Goal: Transaction & Acquisition: Subscribe to service/newsletter

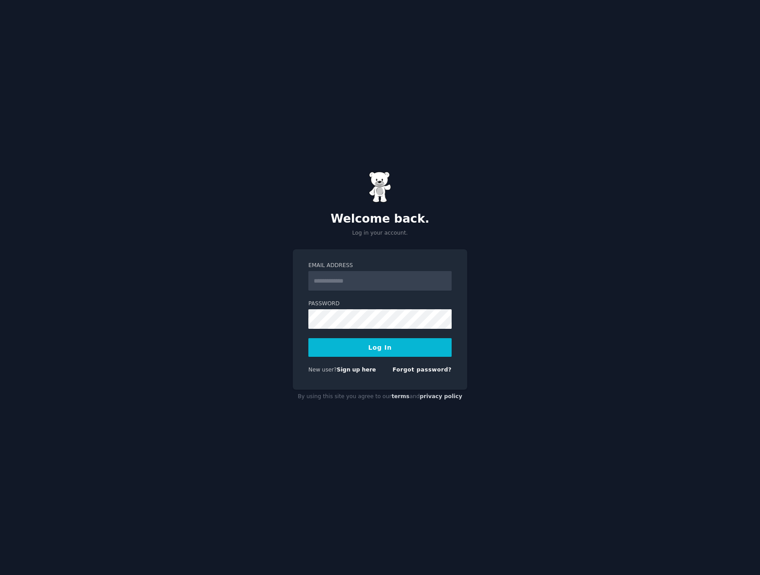
click at [360, 278] on input "Email Address" at bounding box center [379, 281] width 143 height 20
type input "**********"
click at [356, 354] on button "Log In" at bounding box center [379, 347] width 143 height 19
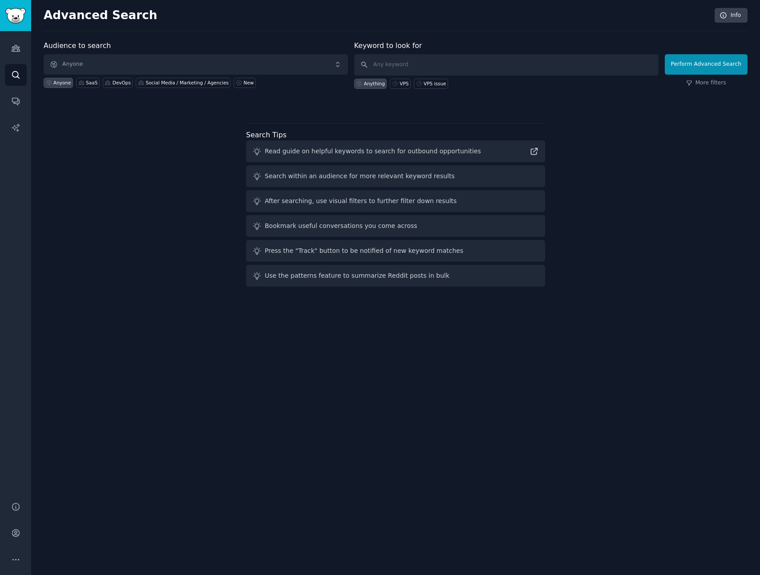
click at [153, 138] on div "Audience to search Anyone Anyone SaaS DevOps Social Media / Marketing / Agencie…" at bounding box center [395, 165] width 703 height 250
click at [81, 109] on div "Audience to search Anyone Anyone SaaS DevOps Social Media / Marketing / Agencie…" at bounding box center [395, 165] width 703 height 250
click at [20, 44] on icon "Sidebar" at bounding box center [15, 48] width 9 height 9
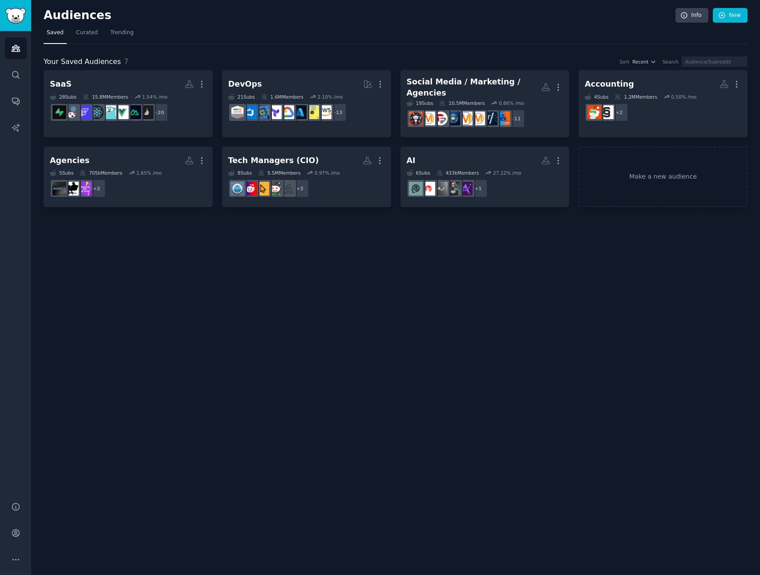
click at [378, 215] on div "Audiences Info New Saved Curated Trending Your Saved Audiences 7 Sort Recent Se…" at bounding box center [395, 287] width 728 height 575
click at [665, 178] on link "Make a new audience" at bounding box center [662, 177] width 169 height 61
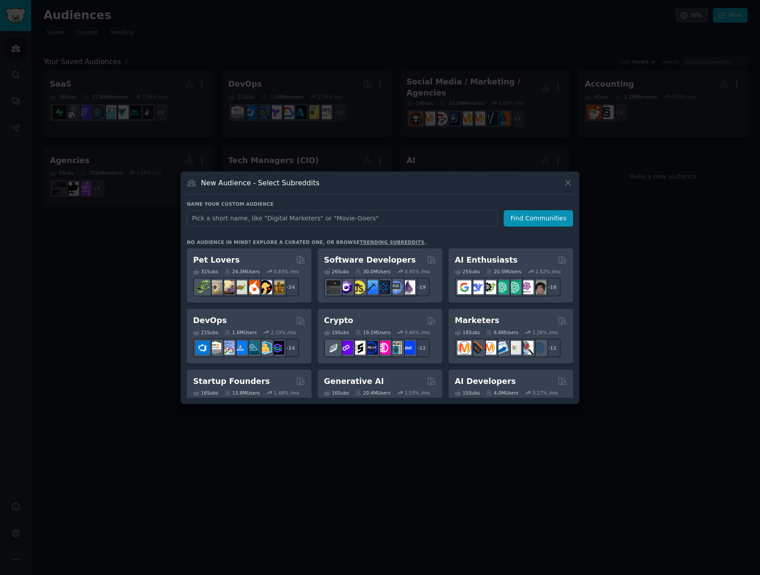
click at [284, 222] on input "text" at bounding box center [342, 218] width 310 height 16
type input "indiehacker"
click at [529, 221] on button "Find Communities" at bounding box center [537, 218] width 69 height 16
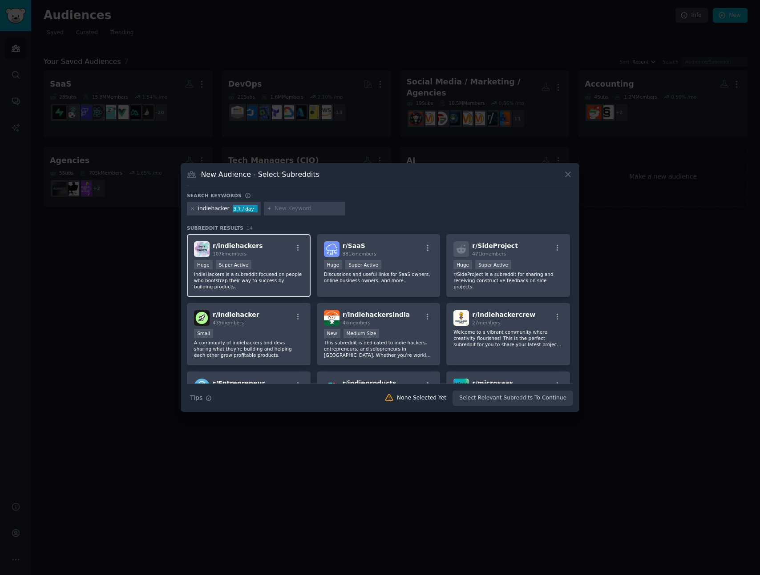
click at [281, 258] on div "r/ indiehackers 107k members Huge Super Active IndieHackers is a subreddit focu…" at bounding box center [249, 265] width 124 height 63
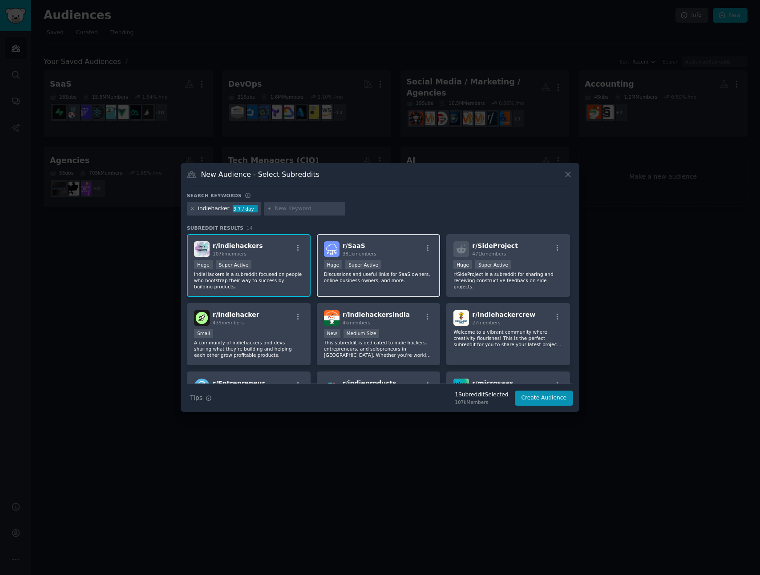
click at [409, 261] on div "Huge Super Active" at bounding box center [378, 265] width 109 height 11
click at [533, 249] on div "r/ SideProject 471k members" at bounding box center [507, 249] width 109 height 16
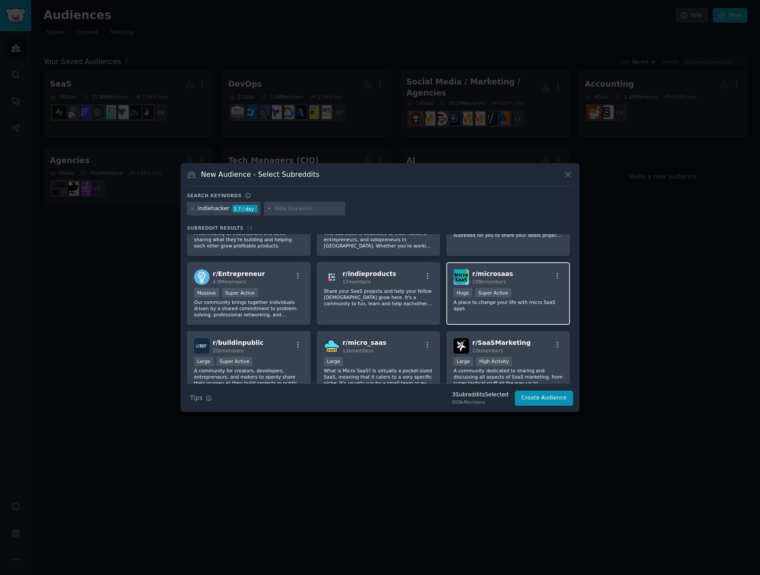
scroll to position [121, 0]
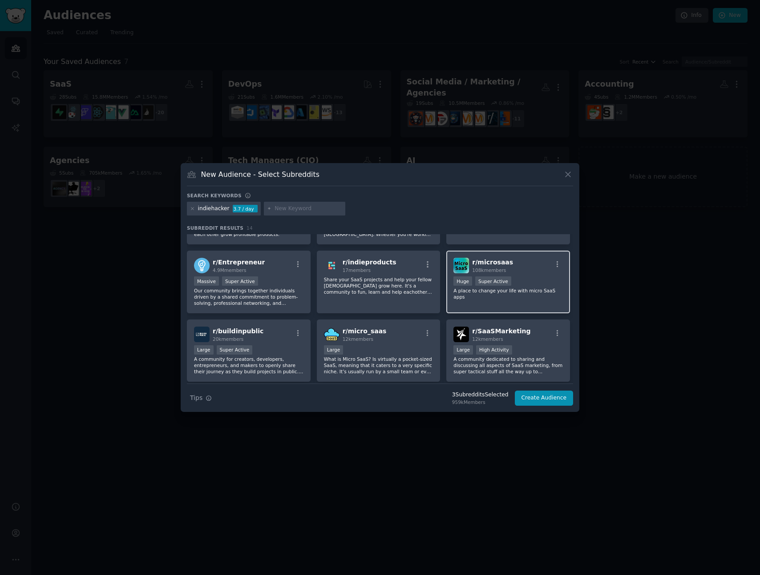
click at [527, 281] on div "Huge Super Active" at bounding box center [507, 282] width 109 height 11
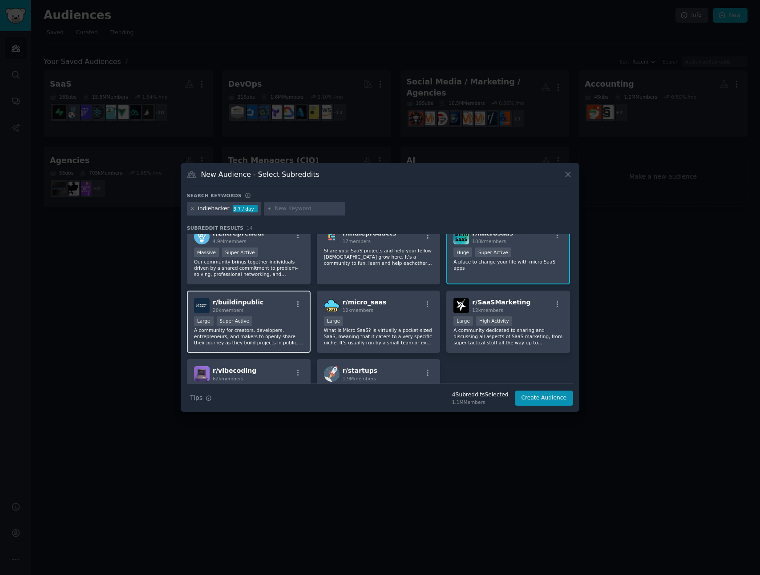
click at [261, 314] on div "r/ buildinpublic 20k members Large Super Active A community for creators, devel…" at bounding box center [249, 322] width 124 height 63
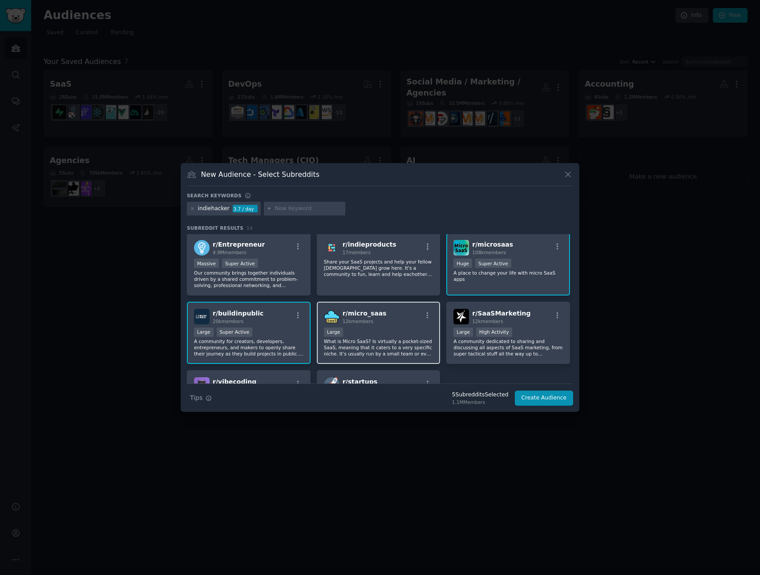
click at [391, 332] on div "Large" at bounding box center [378, 333] width 109 height 11
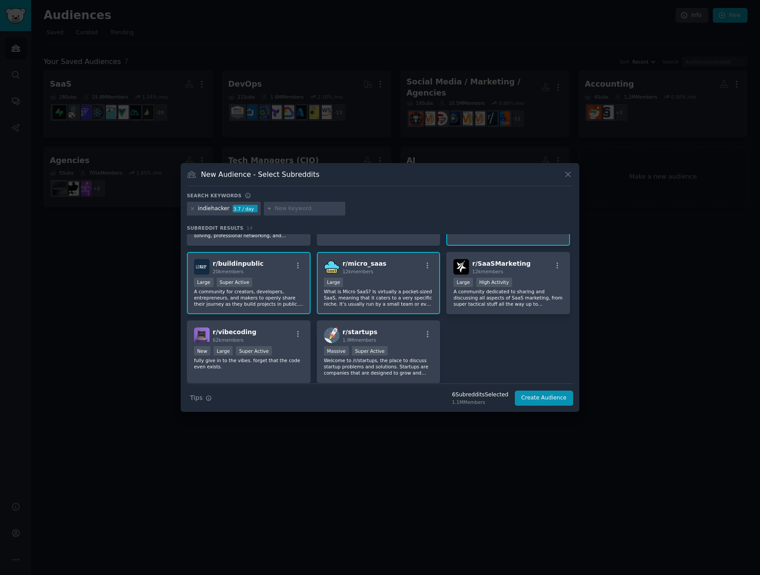
scroll to position [211, 0]
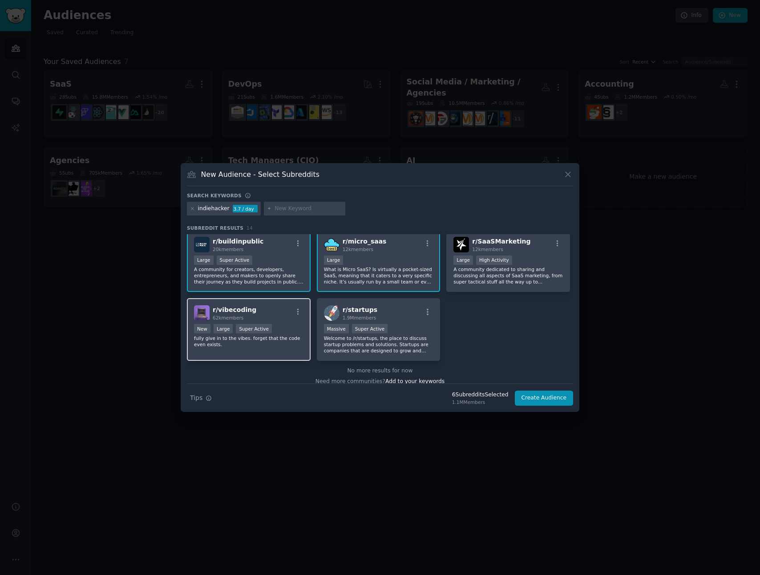
click at [276, 314] on div "r/ vibecoding 62k members" at bounding box center [248, 313] width 109 height 16
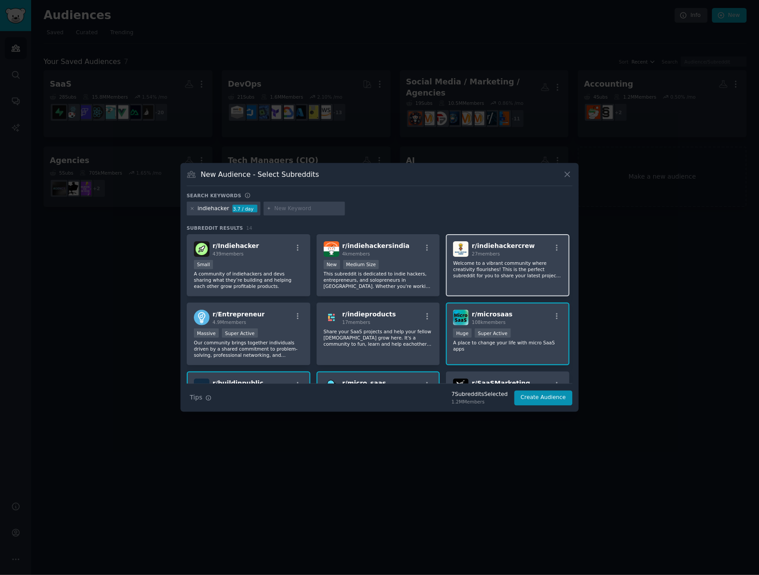
scroll to position [0, 0]
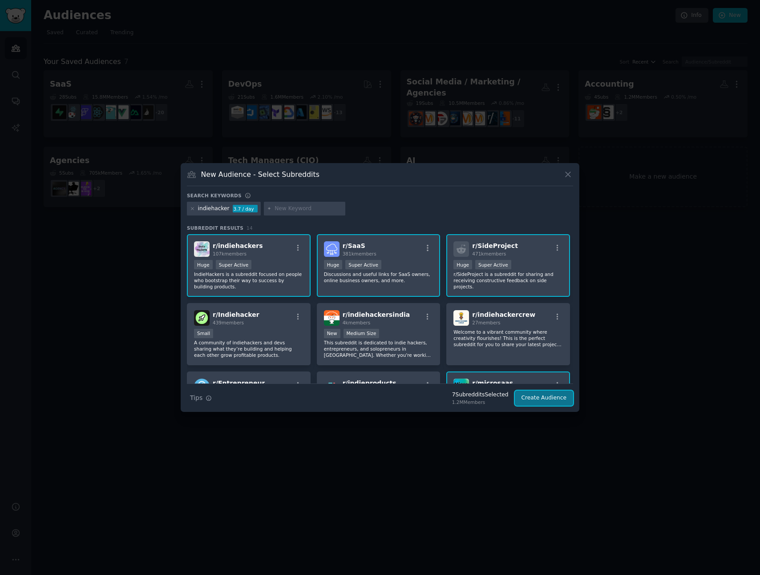
click at [540, 401] on button "Create Audience" at bounding box center [543, 398] width 59 height 15
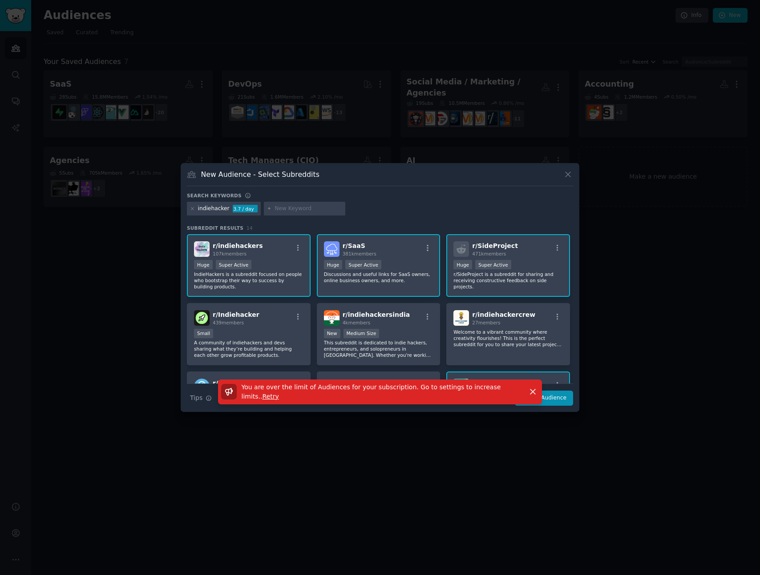
click at [456, 394] on p "You are over the limit of Audiences for your subscription. Go to settings to in…" at bounding box center [381, 392] width 280 height 19
click at [441, 388] on span "You are over the limit of Audiences for your subscription. Go to settings to in…" at bounding box center [370, 392] width 259 height 16
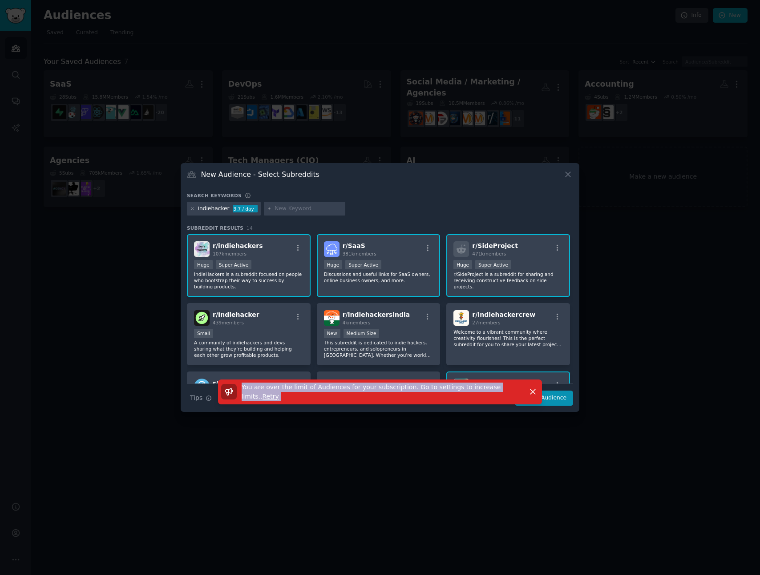
click at [488, 393] on p "You are over the limit of Audiences for your subscription. Go to settings to in…" at bounding box center [381, 392] width 280 height 19
click at [535, 392] on icon "button" at bounding box center [532, 391] width 9 height 9
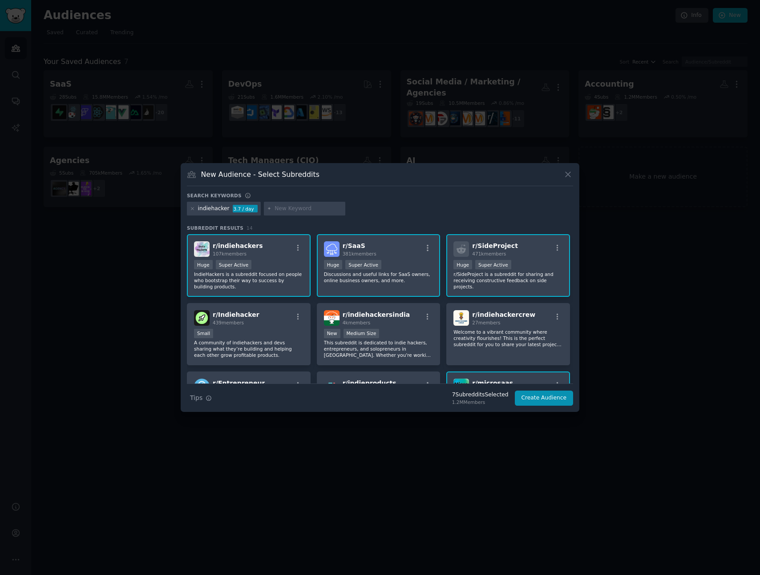
click at [573, 173] on div "New Audience - Select Subreddits Search keywords indiehacker 3.7 / day Subreddi…" at bounding box center [380, 287] width 398 height 249
click at [565, 174] on icon at bounding box center [567, 174] width 9 height 9
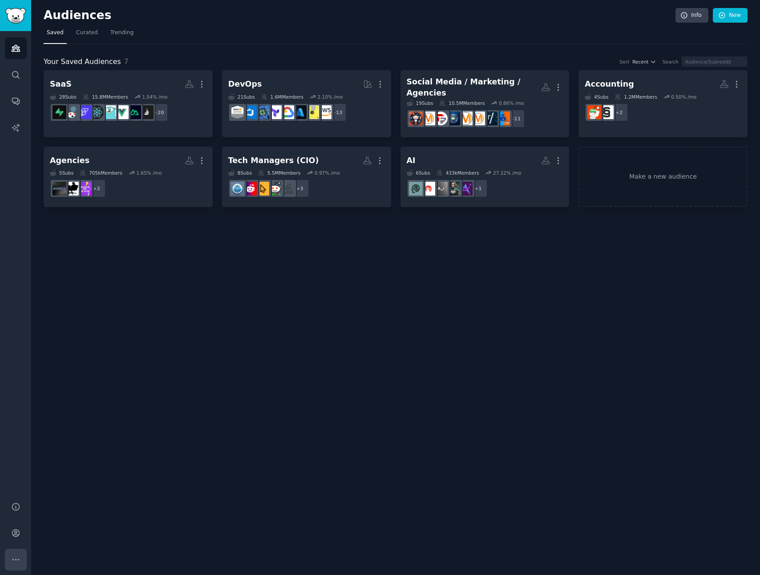
click at [12, 557] on icon "Sidebar" at bounding box center [15, 559] width 9 height 9
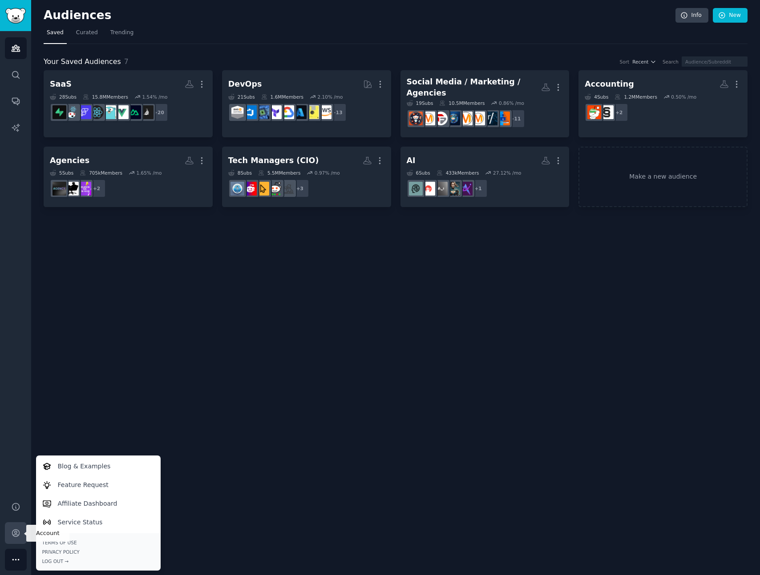
click at [12, 532] on icon "Sidebar" at bounding box center [15, 533] width 7 height 7
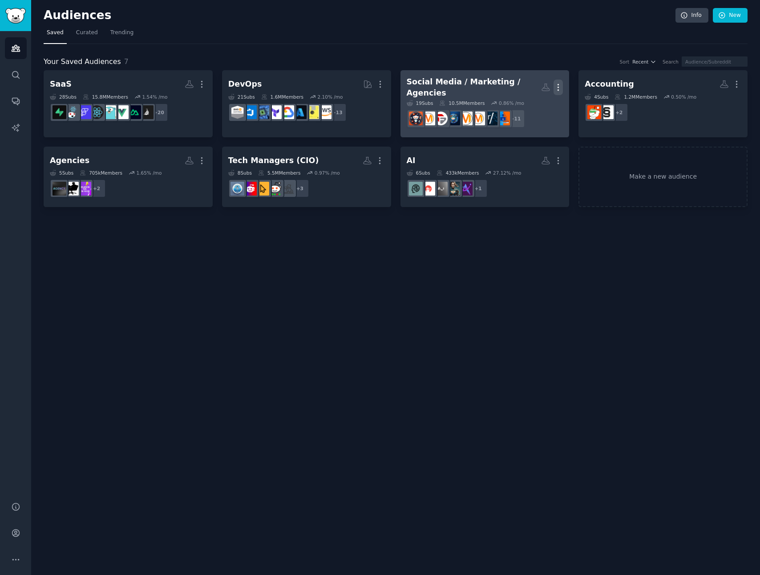
click at [560, 85] on icon "button" at bounding box center [557, 87] width 9 height 9
click at [534, 105] on p "Delete" at bounding box center [533, 105] width 20 height 9
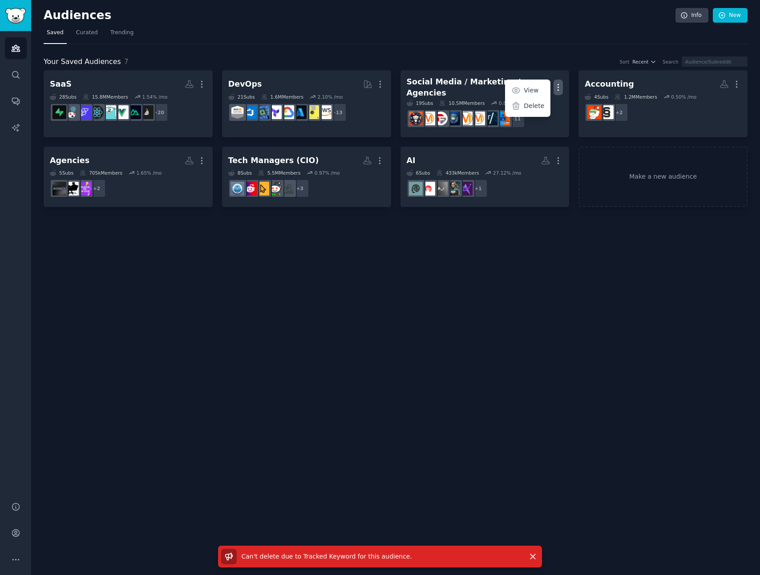
drag, startPoint x: 436, startPoint y: 46, endPoint x: 428, endPoint y: 47, distance: 8.1
click at [436, 46] on div "Your Saved Audiences 7 Sort Recent Search SaaS More 28 Sub s 15.8M Members 1.54…" at bounding box center [395, 126] width 703 height 164
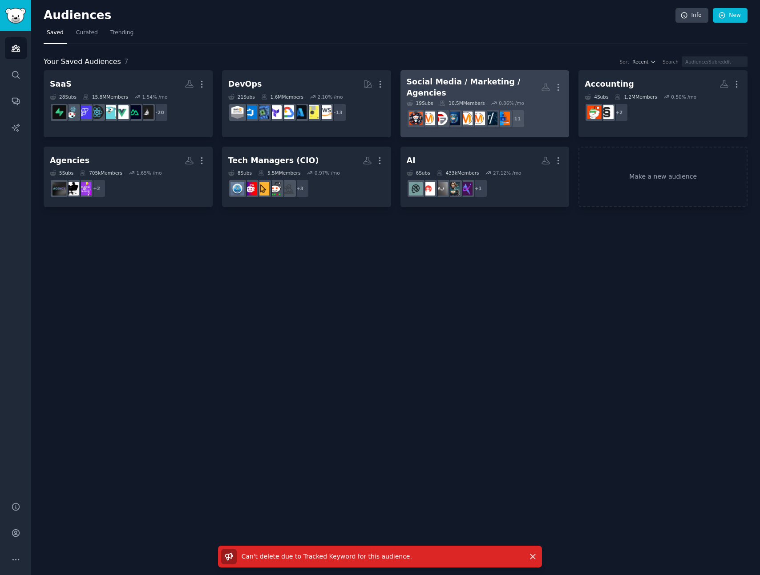
click at [474, 80] on div "Social Media / Marketing / Agencies" at bounding box center [473, 87] width 135 height 22
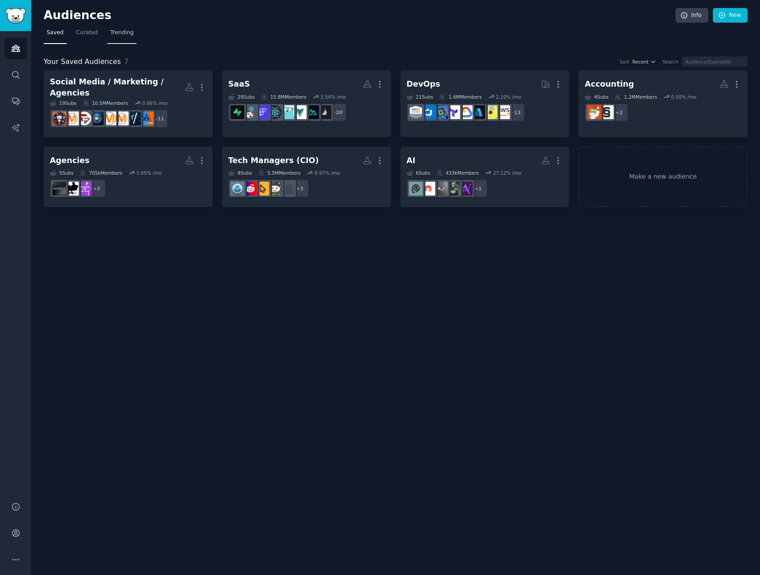
click at [111, 36] on span "Trending" at bounding box center [121, 33] width 23 height 8
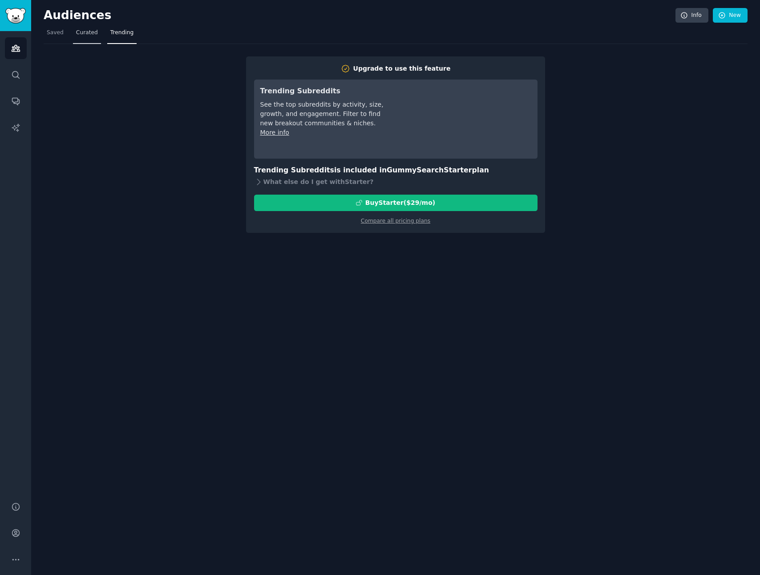
click at [76, 37] on link "Curated" at bounding box center [87, 35] width 28 height 18
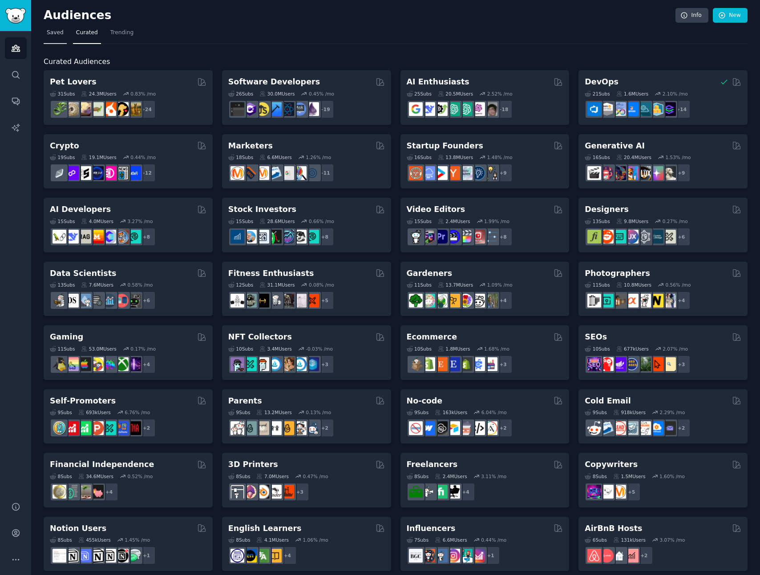
click at [52, 39] on link "Saved" at bounding box center [55, 35] width 23 height 18
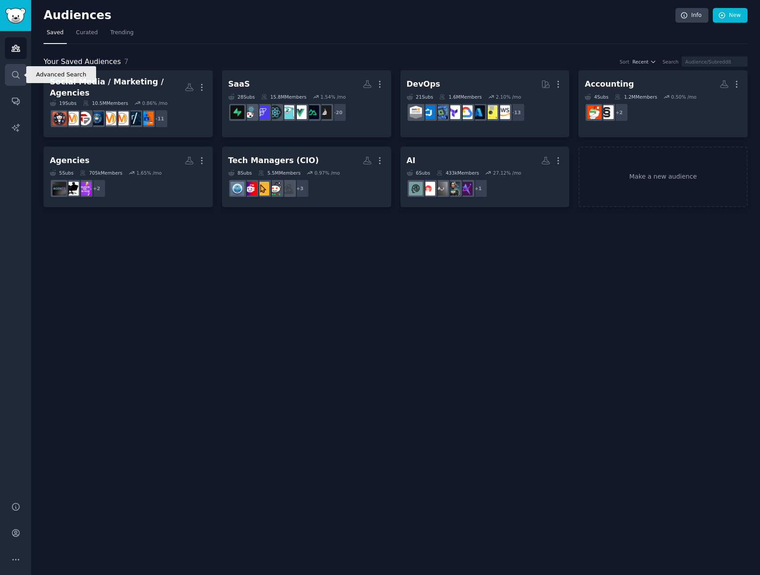
click at [20, 72] on icon "Sidebar" at bounding box center [15, 74] width 9 height 9
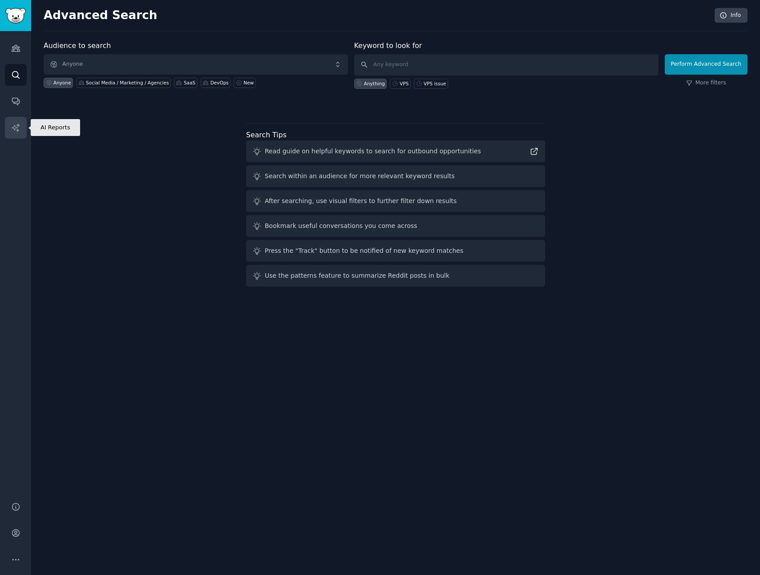
click at [24, 119] on link "AI Reports" at bounding box center [16, 128] width 22 height 22
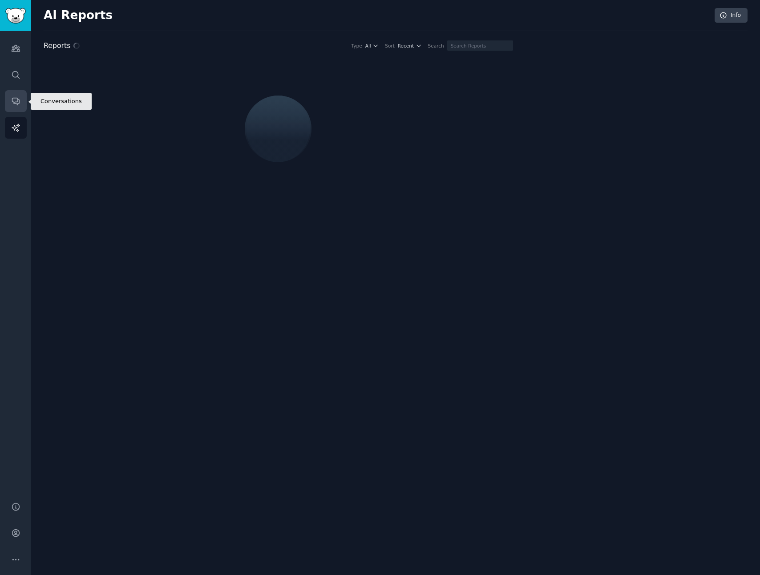
click at [19, 104] on icon "Sidebar" at bounding box center [15, 100] width 9 height 9
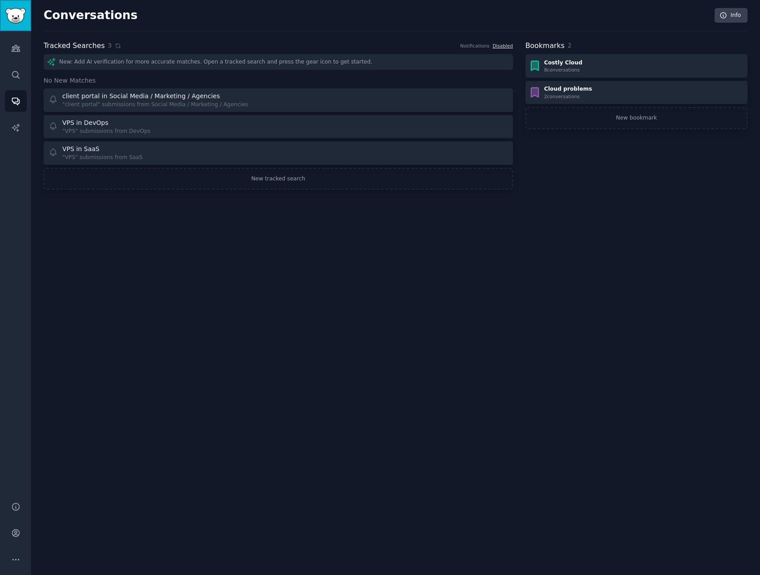
click at [12, 18] on img "Sidebar" at bounding box center [15, 16] width 20 height 16
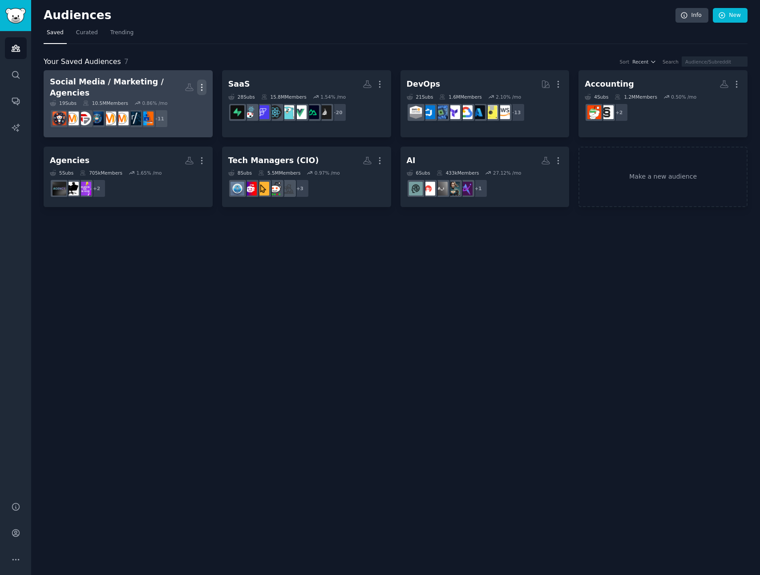
click at [203, 85] on icon "button" at bounding box center [201, 87] width 9 height 9
click at [184, 105] on p "Delete" at bounding box center [177, 105] width 20 height 9
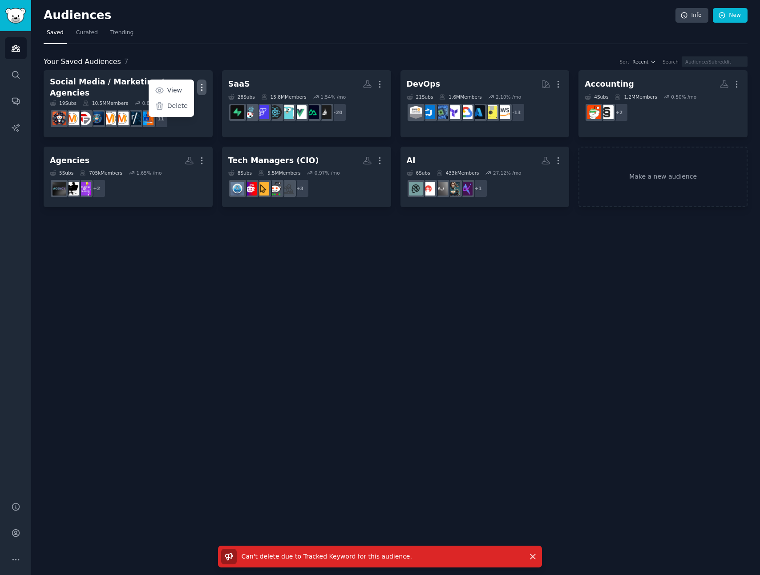
click at [360, 557] on span "Can't delete due to Tracked Keyword for this audience ." at bounding box center [326, 556] width 170 height 7
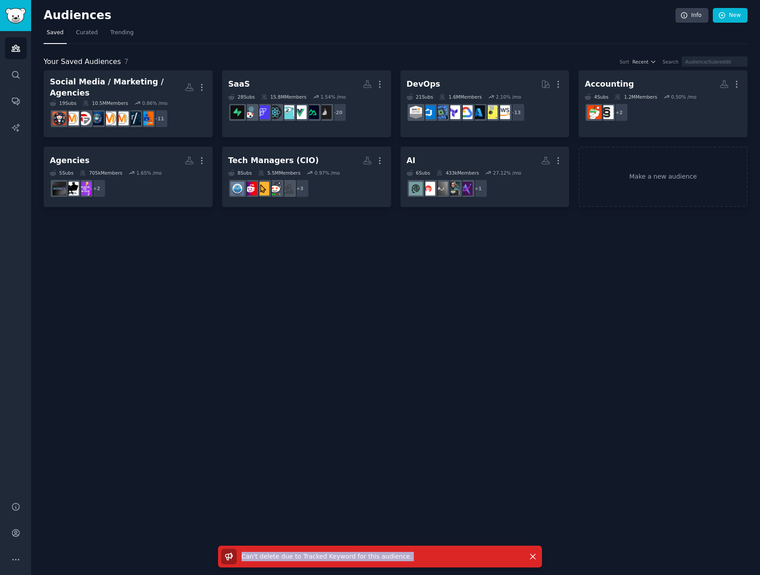
click at [360, 557] on span "Can't delete due to Tracked Keyword for this audience ." at bounding box center [326, 556] width 170 height 7
click at [209, 351] on div "Audiences Info New Saved Curated Trending Your Saved Audiences 7 Sort Recent Se…" at bounding box center [395, 287] width 728 height 575
click at [298, 286] on div "Audiences Info New Saved Curated Trending Your Saved Audiences 7 Sort Recent Se…" at bounding box center [395, 287] width 728 height 575
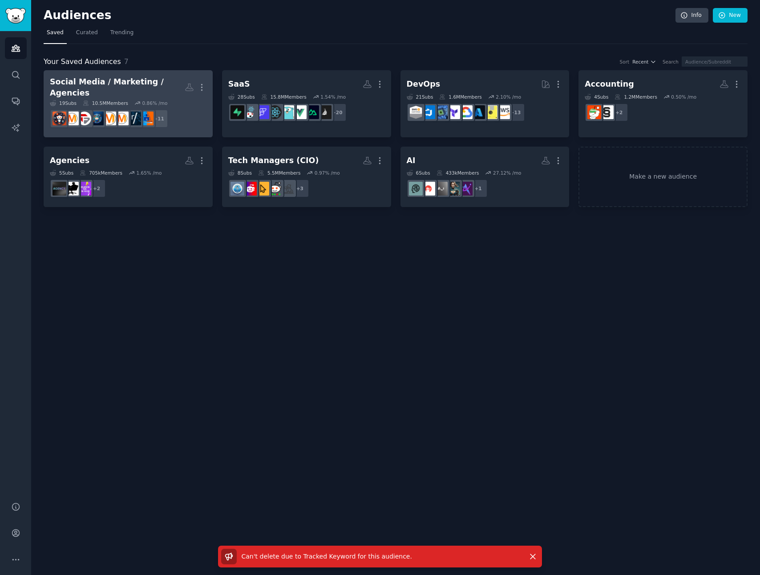
click at [150, 82] on div "Social Media / Marketing / Agencies" at bounding box center [117, 87] width 135 height 22
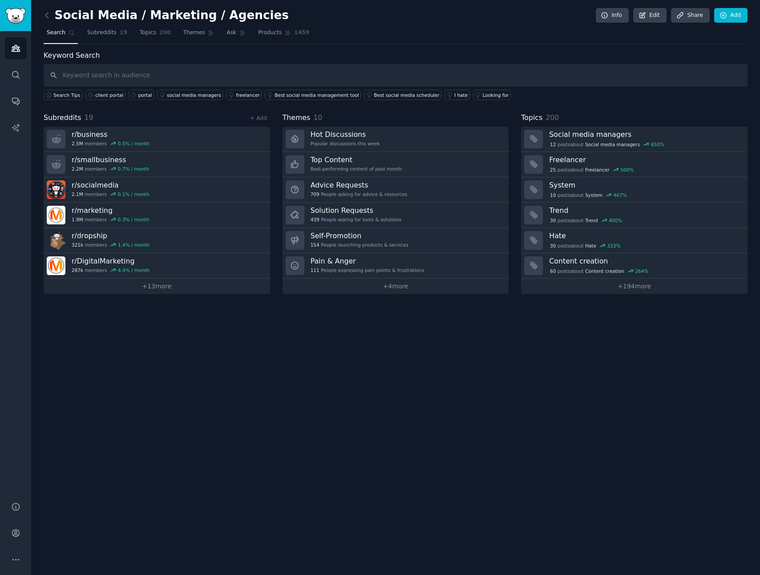
click at [317, 110] on div "Keyword Search Search Tips client portal portal social media managers freelance…" at bounding box center [395, 172] width 703 height 244
click at [155, 36] on link "Topics 200" at bounding box center [155, 35] width 37 height 18
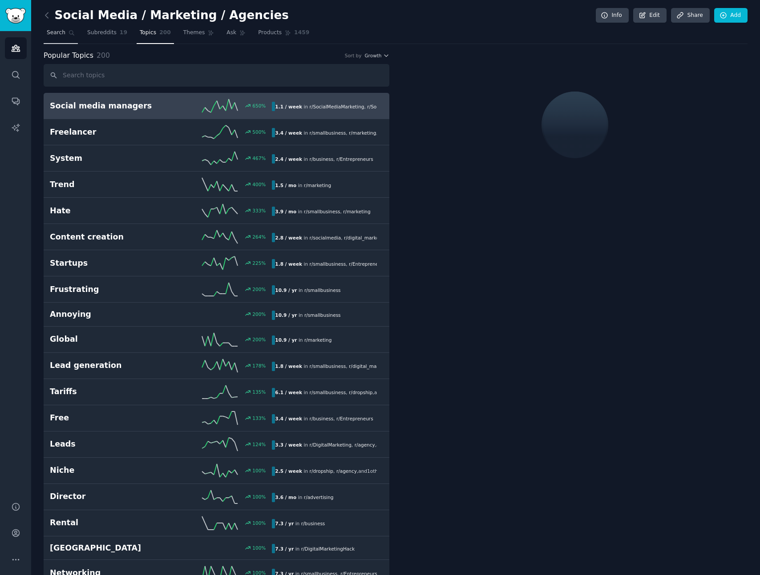
click at [58, 35] on span "Search" at bounding box center [56, 33] width 19 height 8
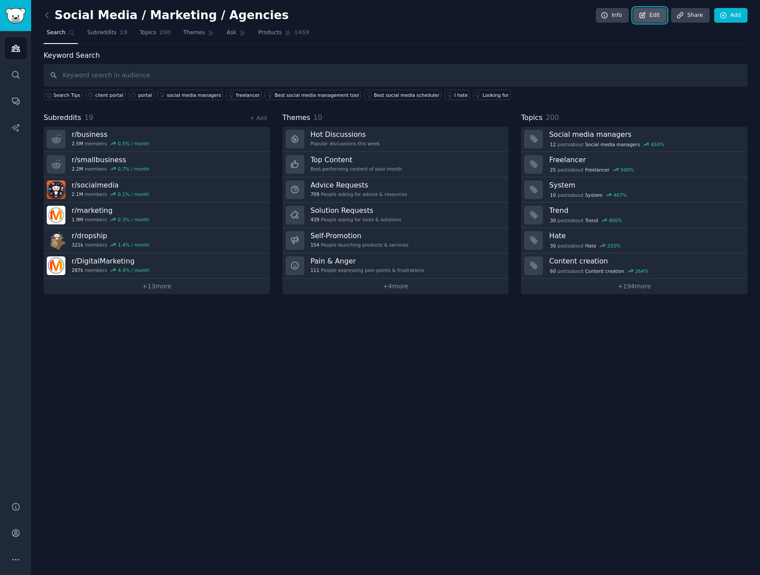
click at [642, 15] on icon at bounding box center [641, 14] width 5 height 5
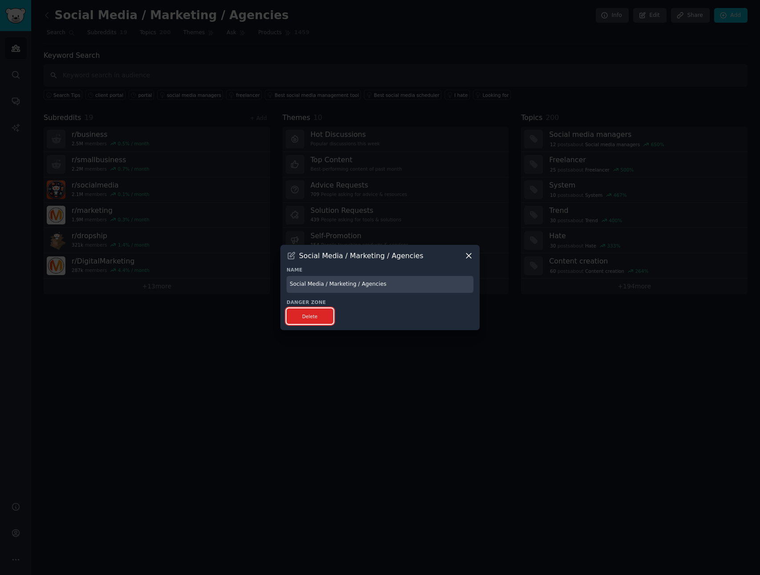
click at [318, 312] on button "Delete" at bounding box center [309, 317] width 47 height 16
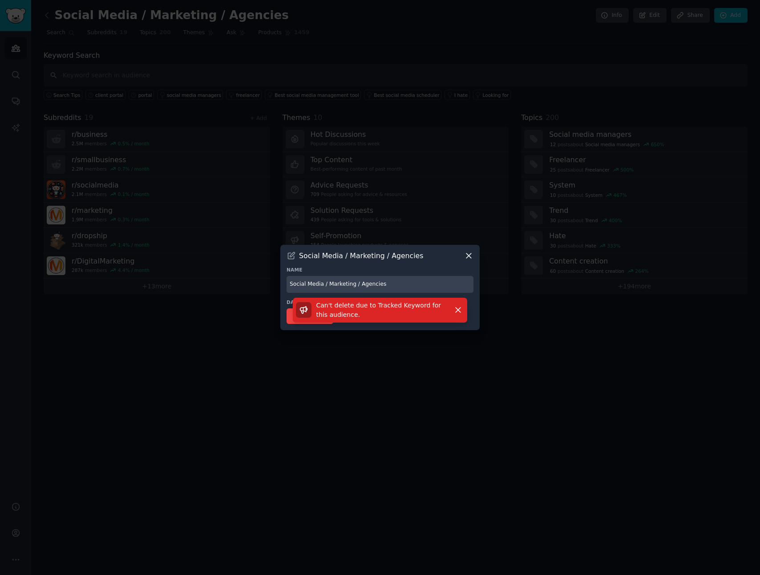
click at [418, 307] on span "Can't delete due to Tracked Keyword for this audience ." at bounding box center [378, 310] width 125 height 16
click at [449, 313] on div "Can't delete due to Tracked Keyword for this audience . Dismiss" at bounding box center [380, 310] width 168 height 19
click at [454, 313] on icon "button" at bounding box center [457, 309] width 9 height 9
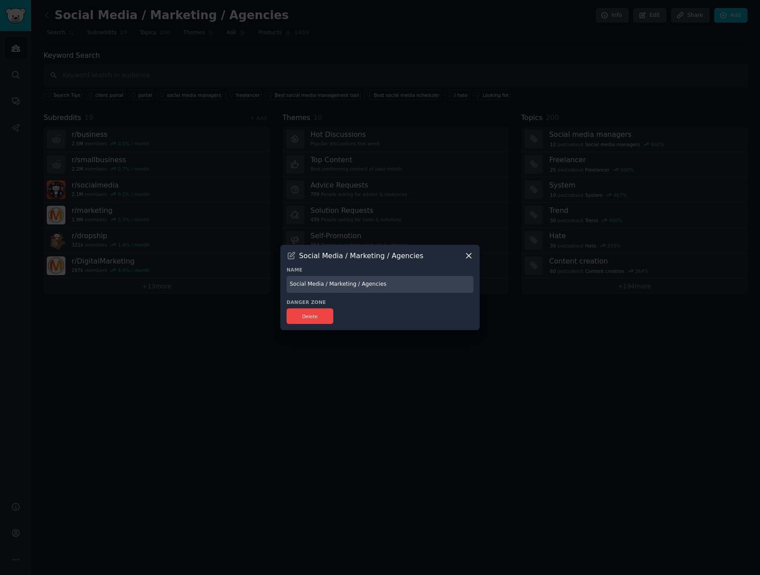
click at [470, 255] on icon at bounding box center [468, 255] width 5 height 5
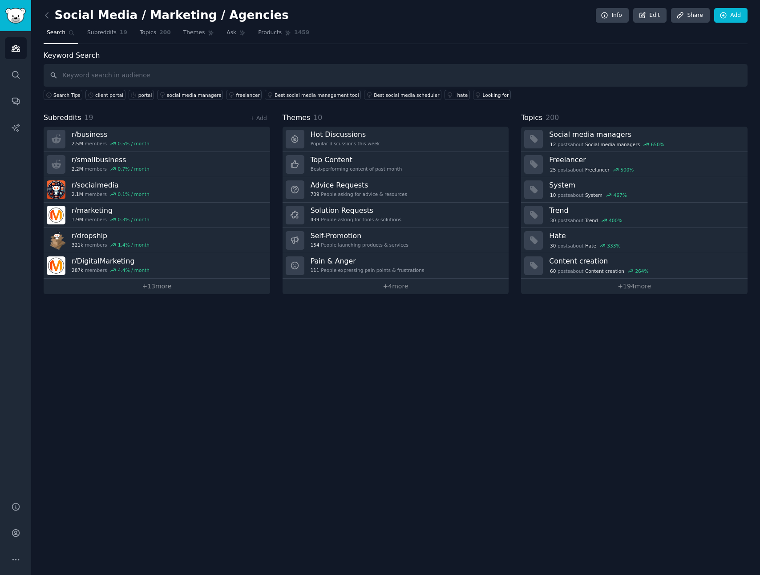
click at [652, 58] on div "Keyword Search Search Tips client portal portal social media managers freelance…" at bounding box center [395, 75] width 703 height 50
click at [624, 14] on link "Info" at bounding box center [611, 15] width 33 height 15
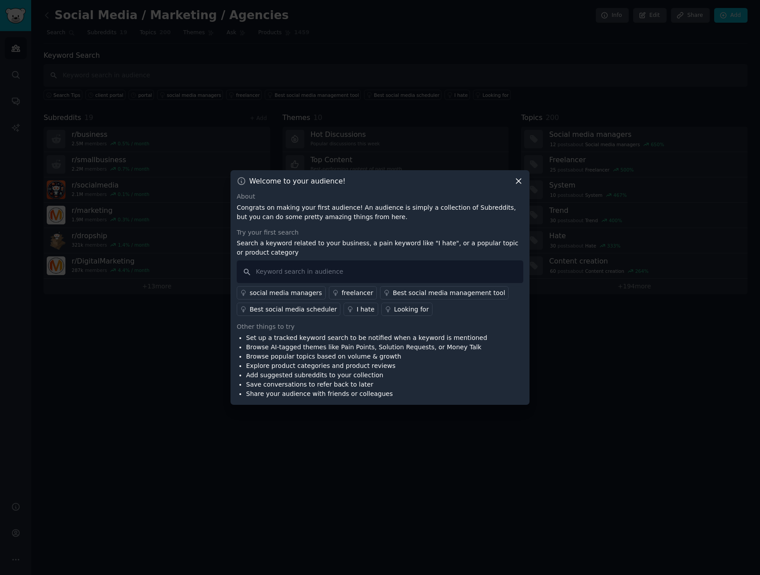
click at [519, 183] on icon at bounding box center [518, 181] width 9 height 9
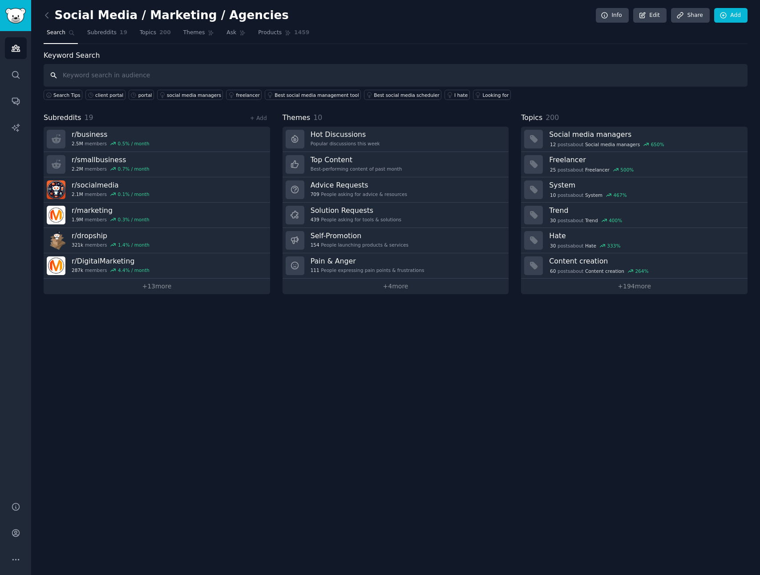
click at [71, 76] on input "text" at bounding box center [395, 75] width 703 height 23
click at [92, 74] on input "text" at bounding box center [395, 75] width 703 height 23
click at [18, 558] on icon "Sidebar" at bounding box center [15, 559] width 9 height 9
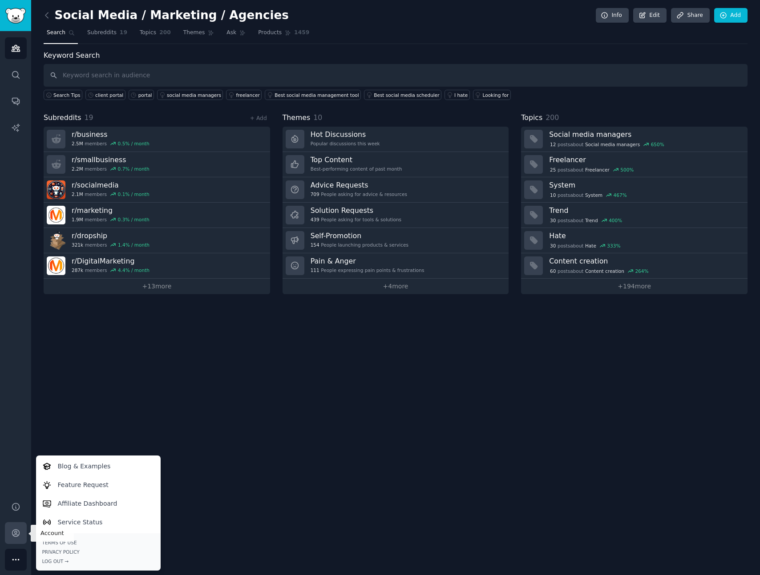
click at [17, 532] on icon "Sidebar" at bounding box center [15, 533] width 9 height 9
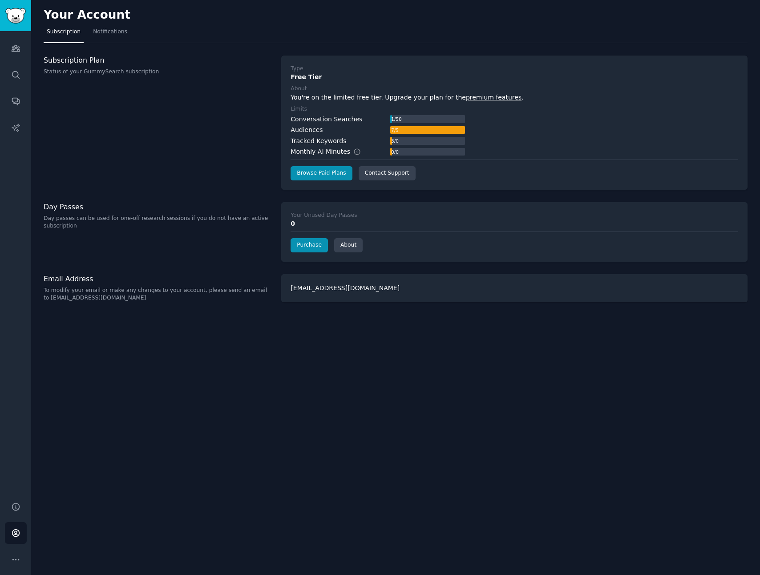
click at [287, 334] on div "Your Account Subscription Notifications Subscription Plan Status of your GummyS…" at bounding box center [395, 287] width 728 height 575
click at [330, 175] on link "Browse Paid Plans" at bounding box center [320, 173] width 61 height 14
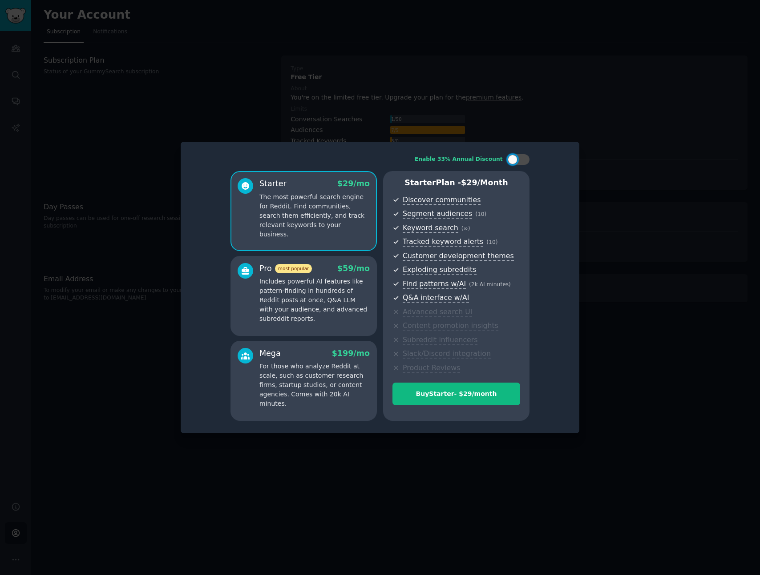
click at [314, 191] on div "Starter $ 29 /mo The most powerful search engine for Reddit. Find communities, …" at bounding box center [314, 208] width 110 height 61
click at [523, 160] on div at bounding box center [522, 159] width 4 height 4
click at [523, 160] on div at bounding box center [524, 160] width 10 height 10
checkbox input "false"
